Goal: Task Accomplishment & Management: Use online tool/utility

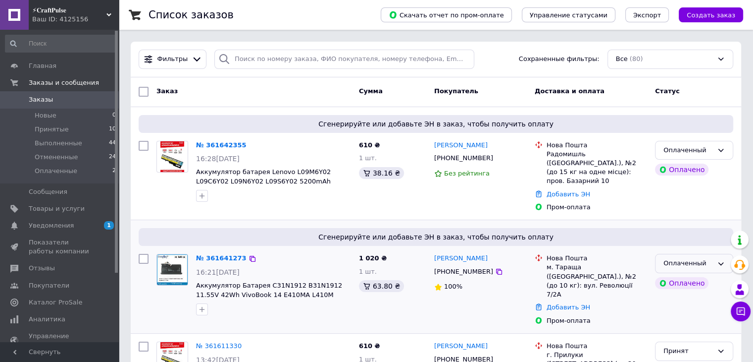
click at [705, 258] on div "Оплаченный" at bounding box center [689, 263] width 50 height 10
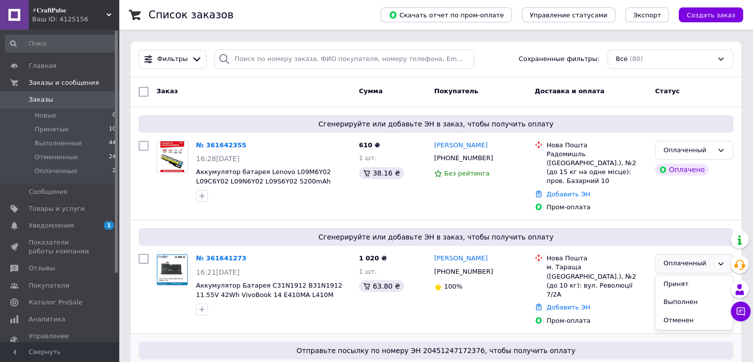
scroll to position [149, 0]
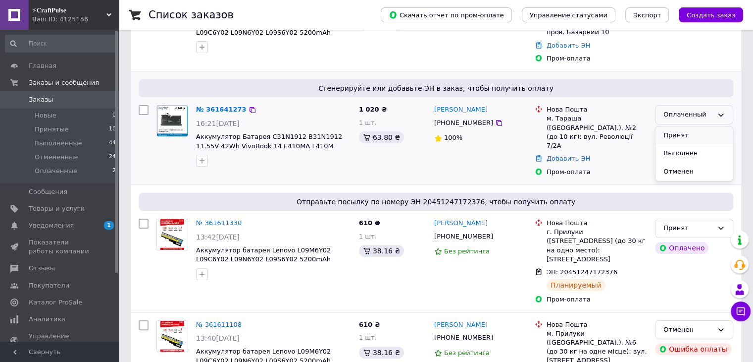
click at [695, 126] on li "Принят" at bounding box center [694, 135] width 77 height 18
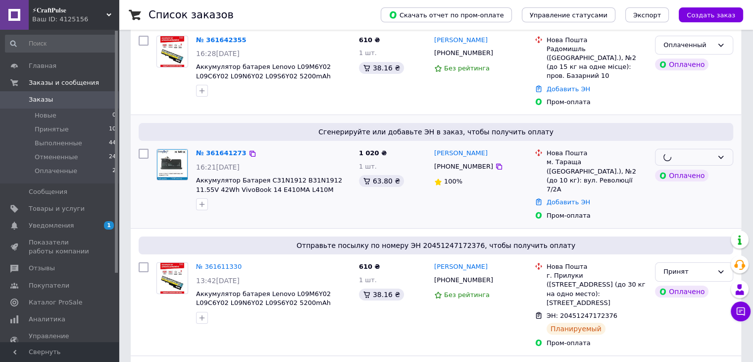
scroll to position [99, 0]
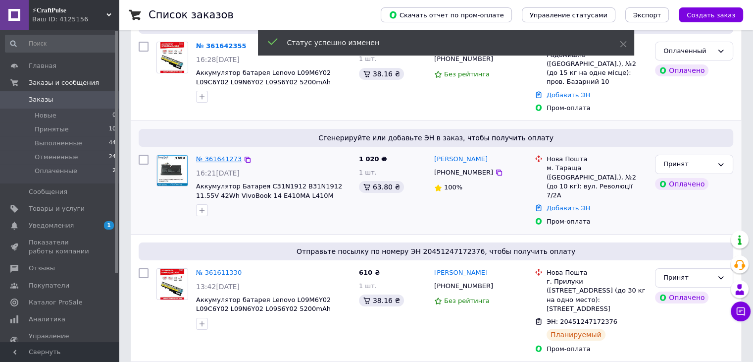
click at [217, 155] on link "№ 361641273" at bounding box center [219, 158] width 46 height 7
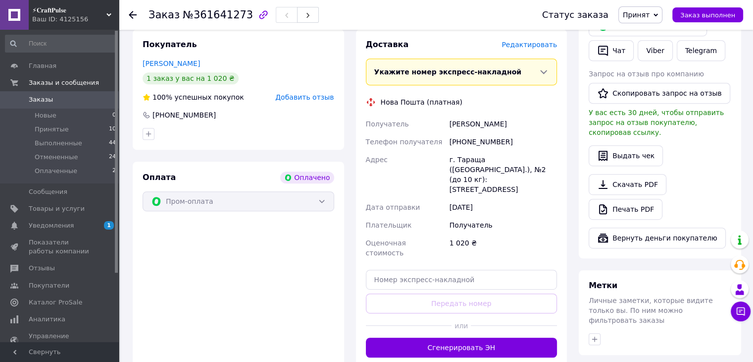
scroll to position [637, 0]
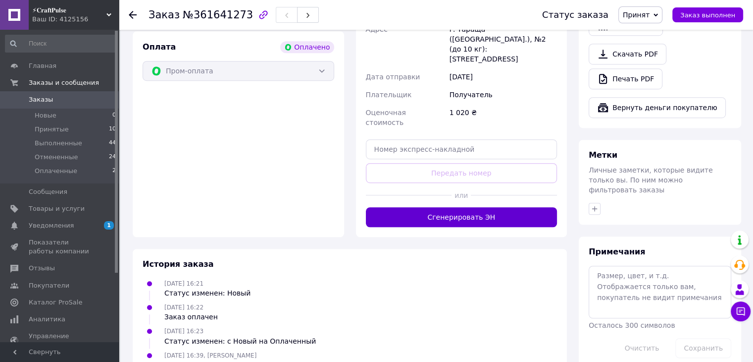
click at [422, 207] on button "Сгенерировать ЭН" at bounding box center [462, 217] width 192 height 20
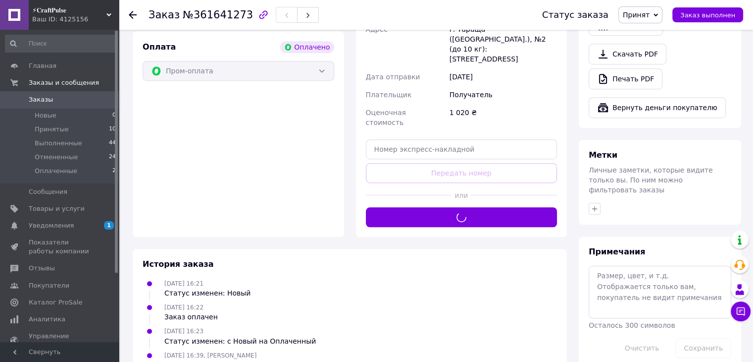
scroll to position [634, 0]
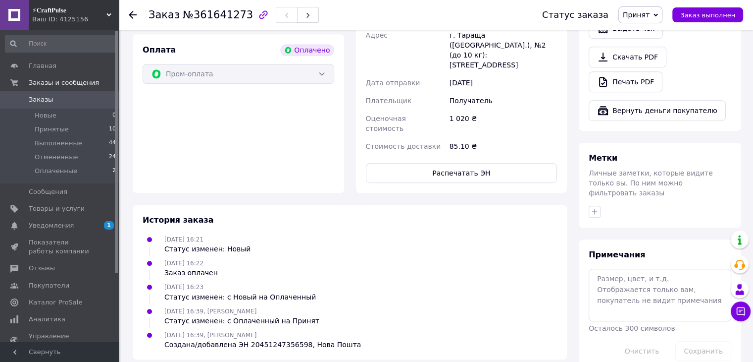
click at [32, 100] on span "Заказы" at bounding box center [41, 99] width 24 height 9
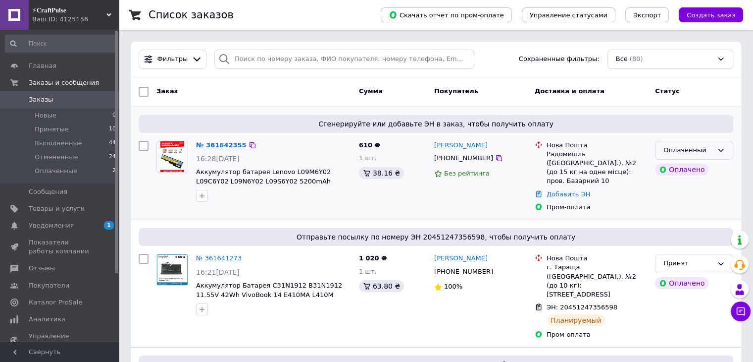
click at [706, 147] on div "Оплаченный" at bounding box center [689, 150] width 50 height 10
click at [689, 172] on li "Принят" at bounding box center [694, 170] width 77 height 18
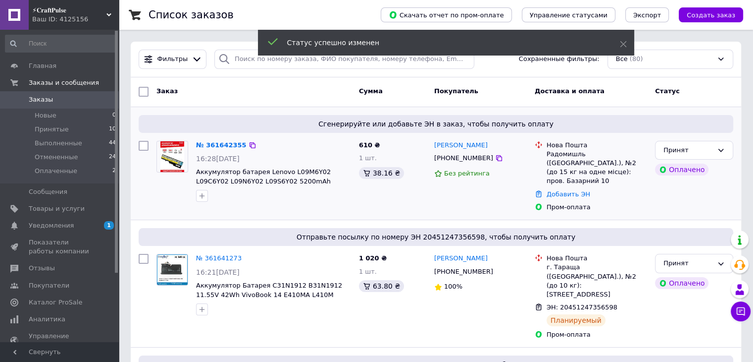
click at [211, 145] on link "№ 361642355" at bounding box center [221, 144] width 51 height 7
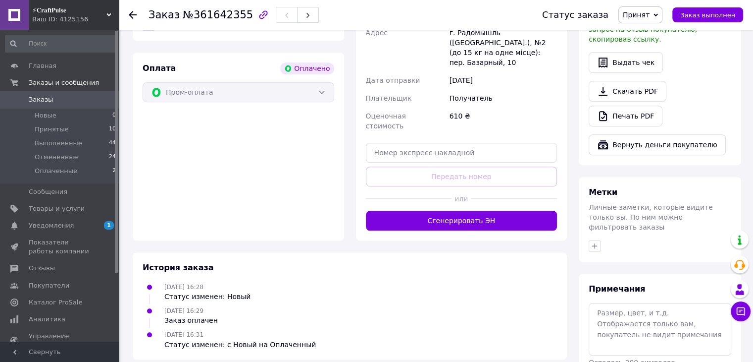
scroll to position [658, 0]
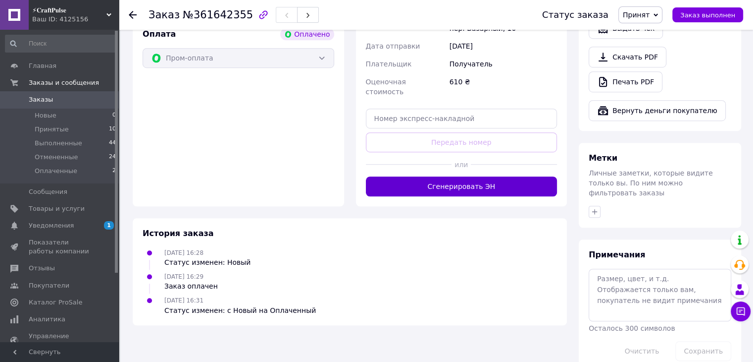
click at [498, 176] on button "Сгенерировать ЭН" at bounding box center [462, 186] width 192 height 20
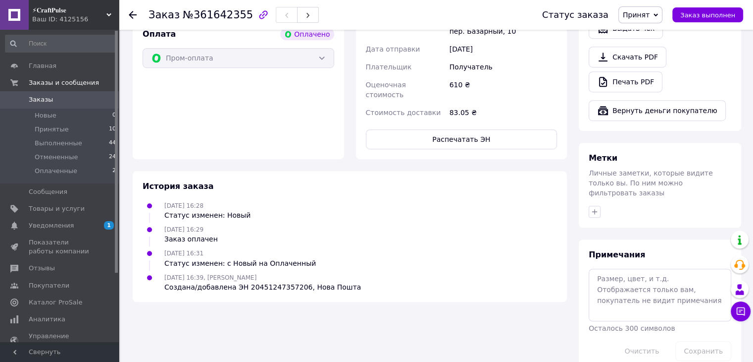
click at [87, 100] on span "Заказы" at bounding box center [60, 99] width 63 height 9
